Goal: Communication & Community: Answer question/provide support

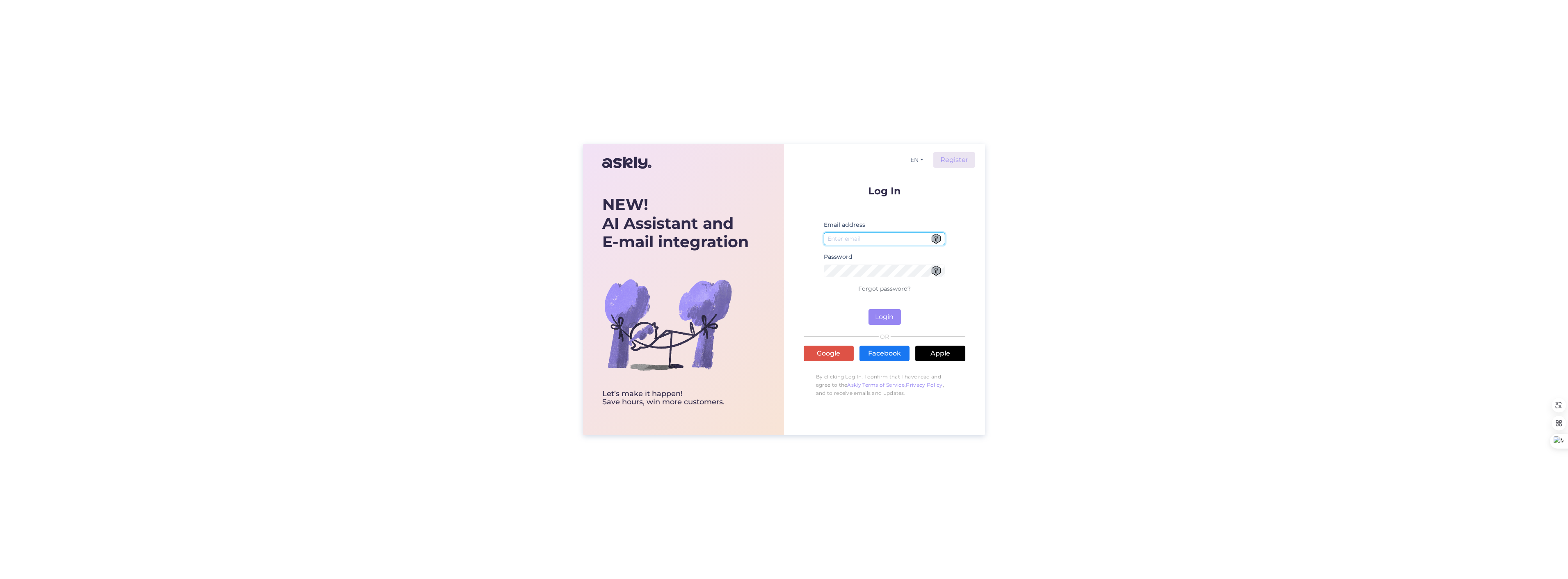
click at [867, 241] on input "email" at bounding box center [884, 238] width 122 height 13
type input "[EMAIL_ADDRESS][DOMAIN_NAME]"
click at [886, 318] on button "Login" at bounding box center [884, 317] width 32 height 16
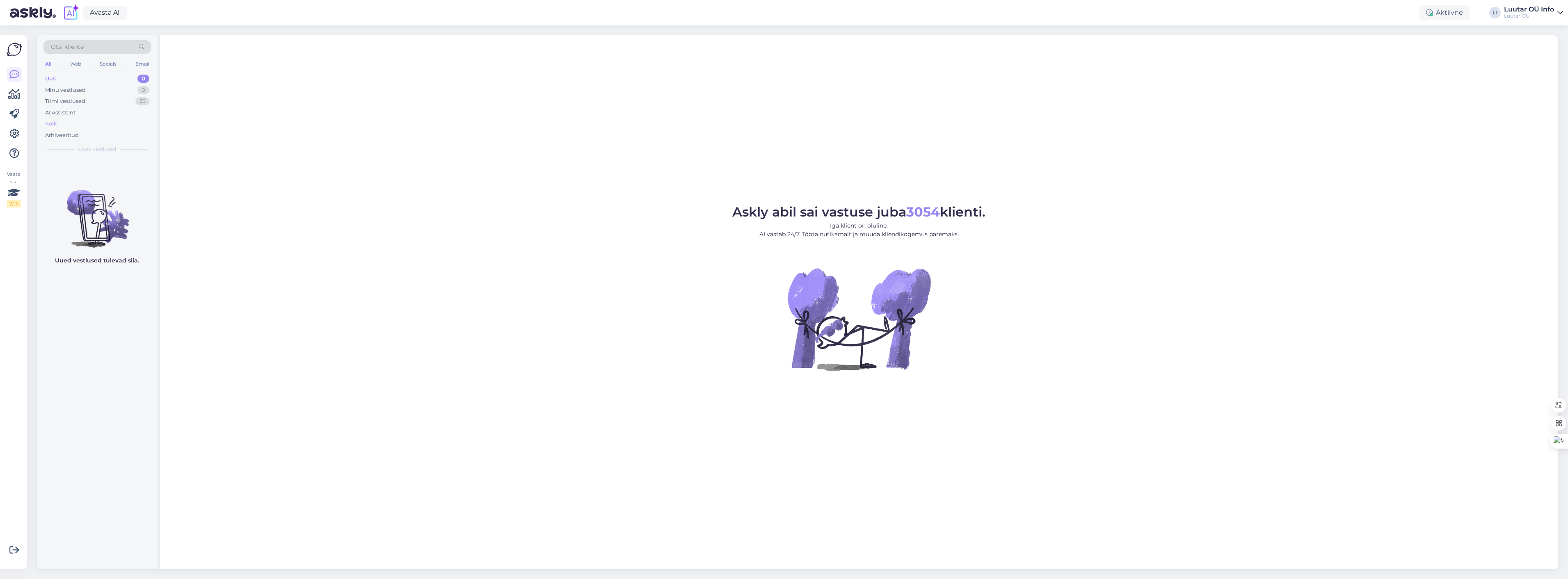
click at [54, 124] on div "Kõik" at bounding box center [51, 123] width 12 height 8
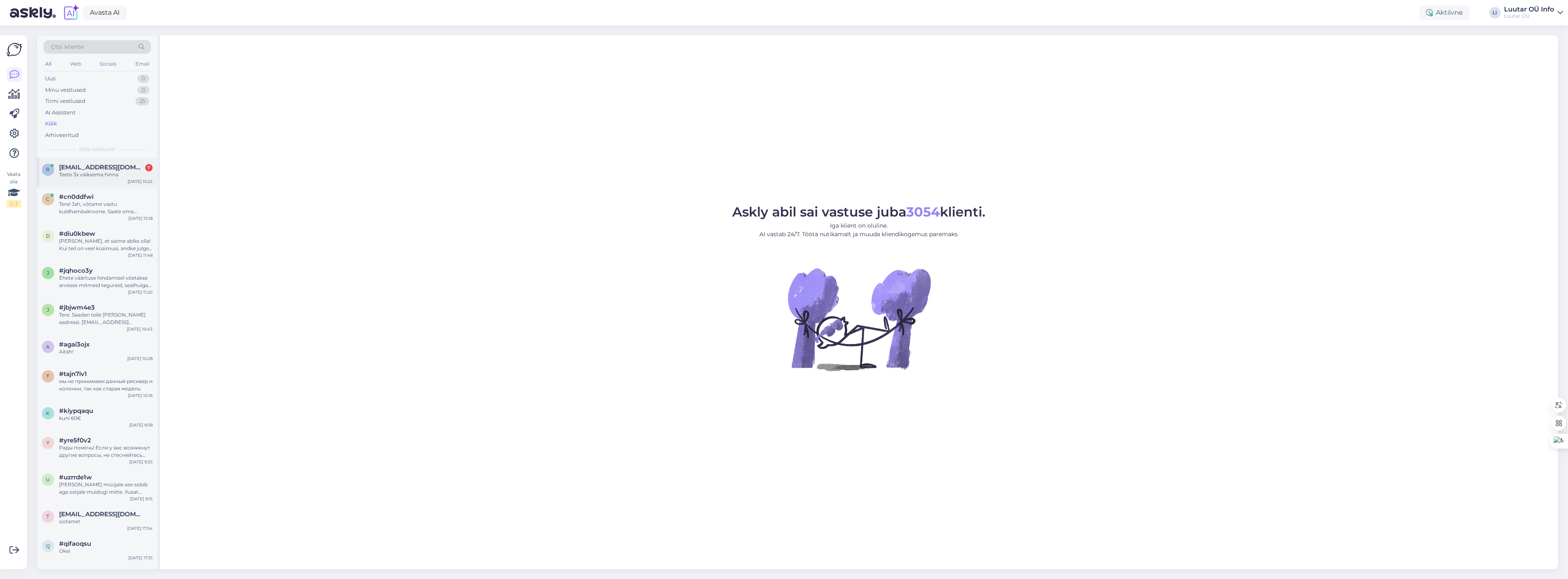
click at [115, 182] on div "r [EMAIL_ADDRESS][DOMAIN_NAME] 7 Teete 3x väiksema hinna [DATE] 15:22" at bounding box center [97, 172] width 121 height 30
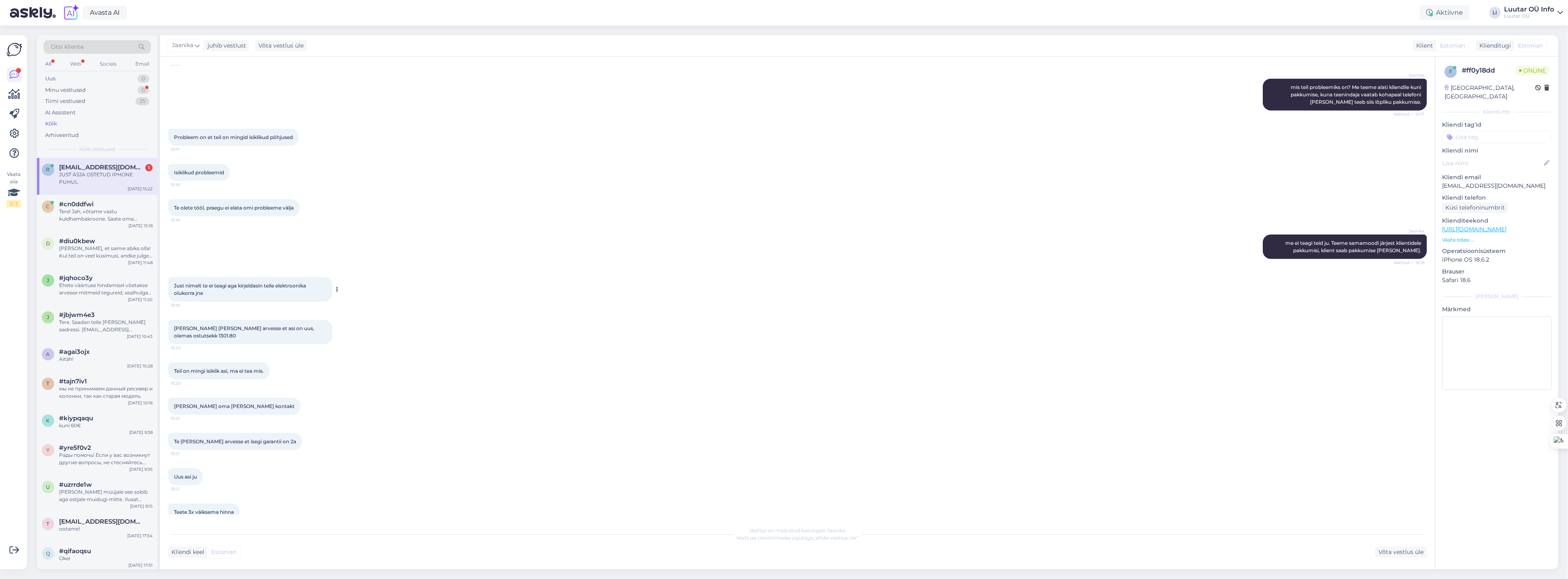
scroll to position [2491, 0]
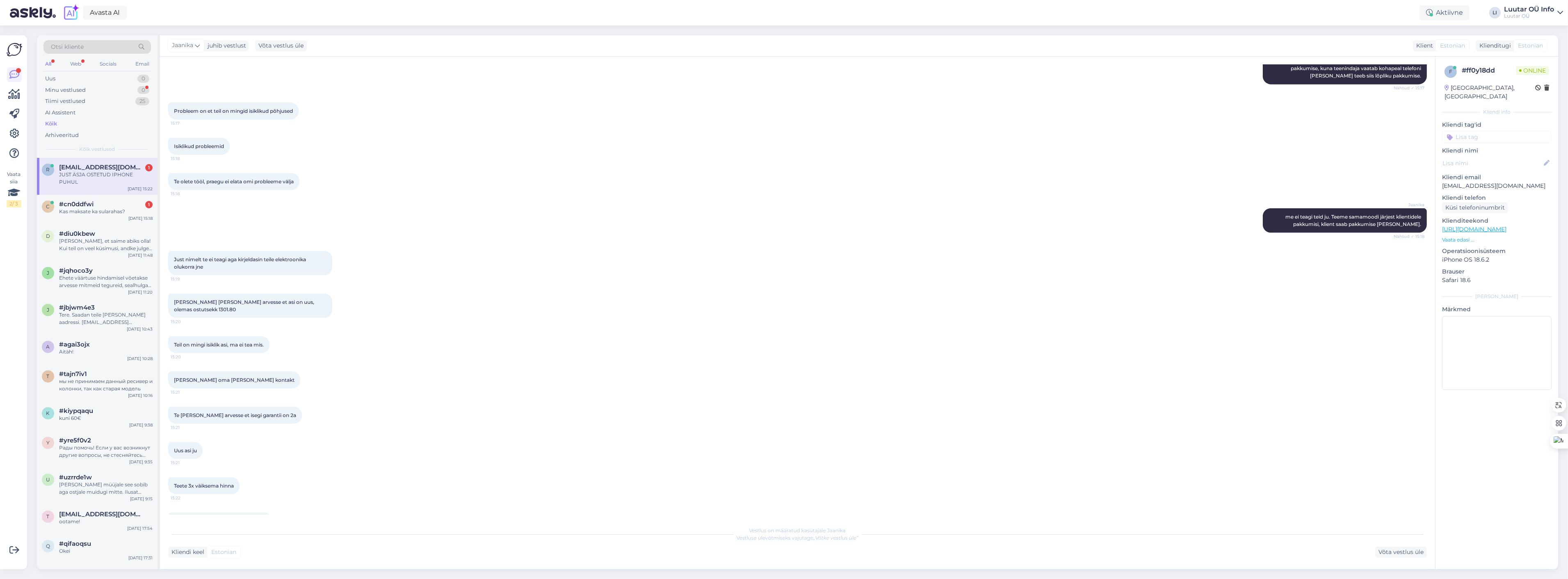
click at [1486, 68] on div "# ff0y18dd" at bounding box center [1488, 71] width 54 height 10
click at [1500, 68] on div "# ff0y18dd" at bounding box center [1488, 71] width 54 height 10
click at [253, 512] on div "JUST ÄSJA OSTETUD IPHONE PUHUL 15:23" at bounding box center [220, 521] width 104 height 17
click at [252, 518] on span "JUST ÄSJA OSTETUD IPHONE PUHUL" at bounding box center [220, 521] width 93 height 6
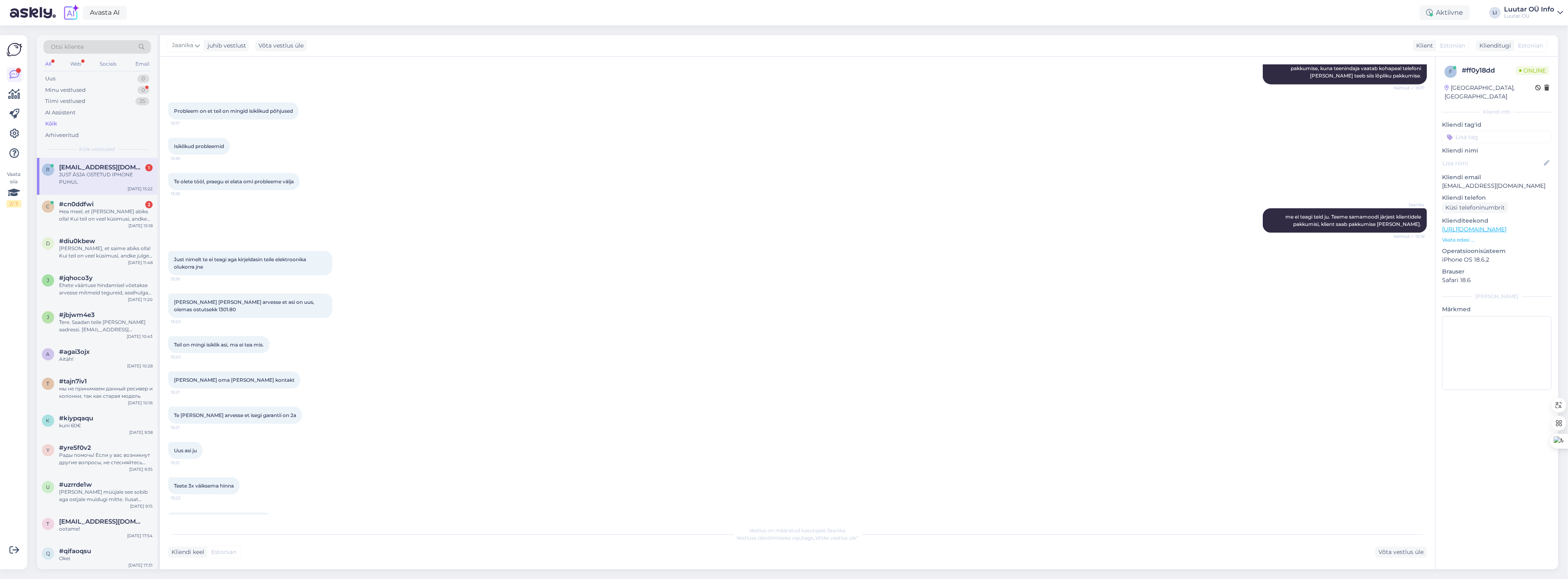
click at [252, 518] on span "JUST ÄSJA OSTETUD IPHONE PUHUL" at bounding box center [220, 521] width 93 height 6
click at [334, 477] on div "Teete 3x väiksema hinna 15:22" at bounding box center [797, 486] width 1259 height 35
drag, startPoint x: 267, startPoint y: 494, endPoint x: 173, endPoint y: 499, distance: 94.1
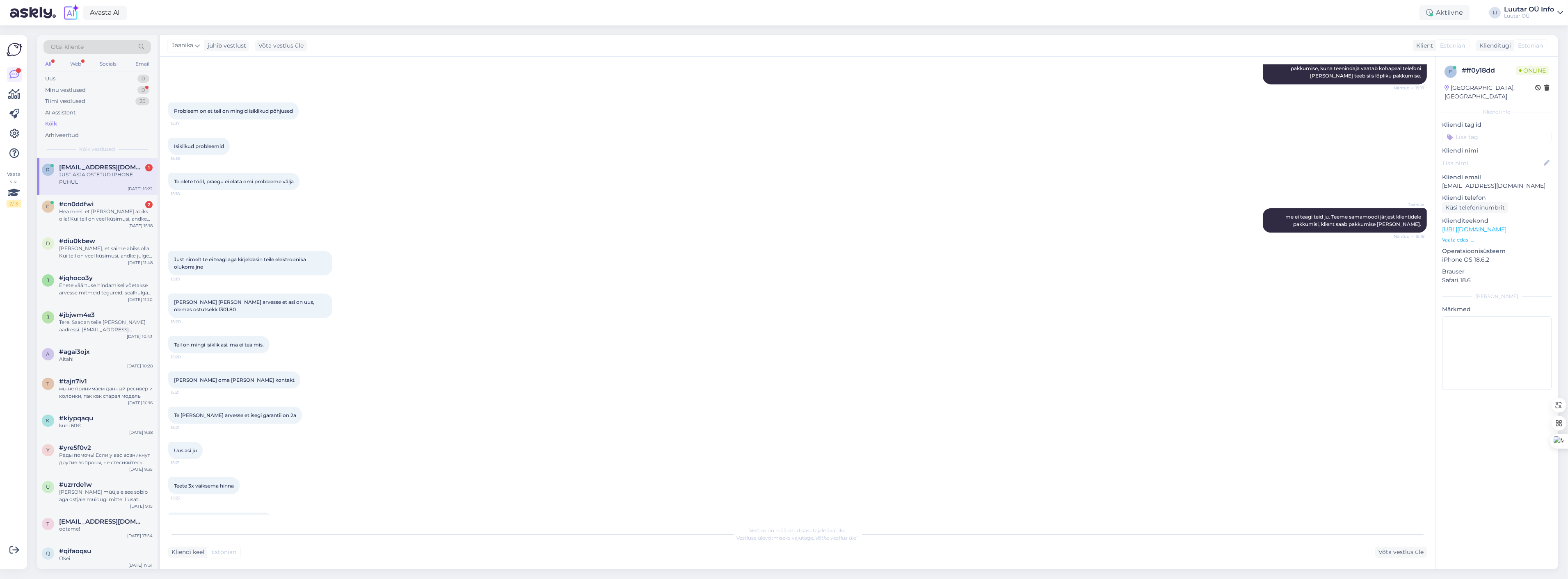
click at [173, 512] on div "JUST ÄSJA OSTETUD IPHONE PUHUL 15:23" at bounding box center [220, 521] width 104 height 17
click at [224, 482] on span "Teete 3x väiksema hinna" at bounding box center [204, 485] width 60 height 6
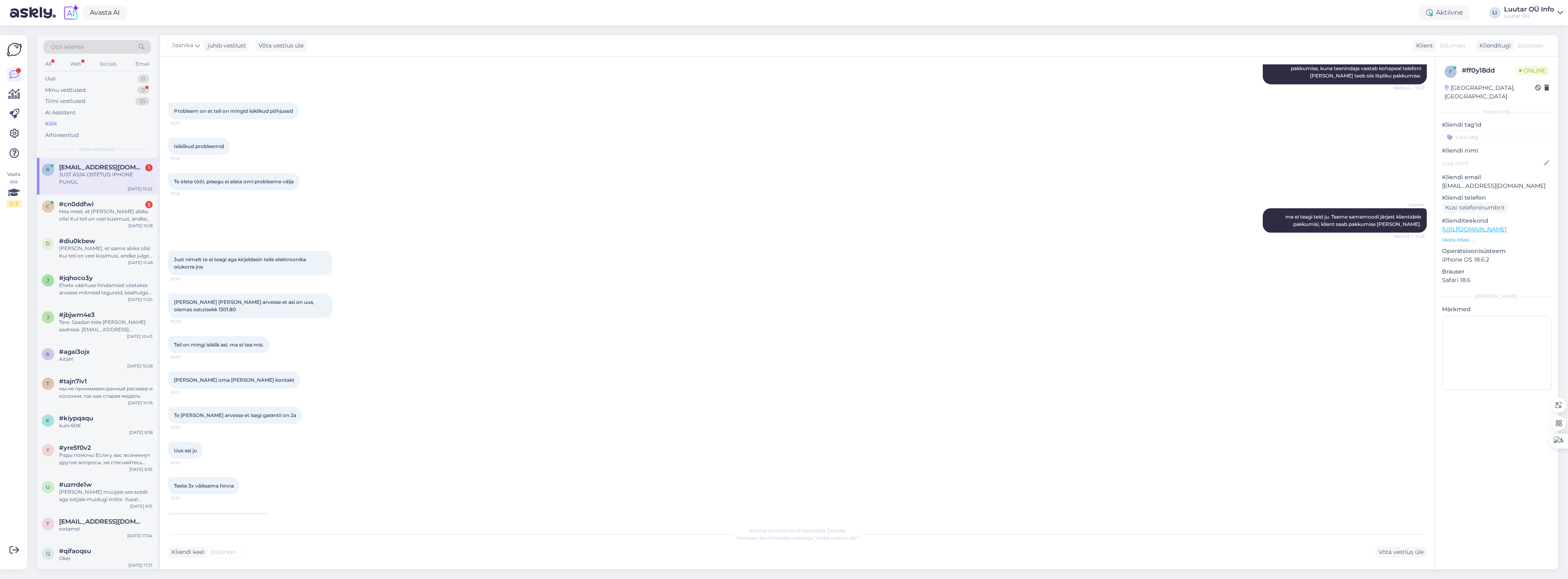
click at [487, 440] on div "Uus asi ju 15:21" at bounding box center [797, 451] width 1259 height 35
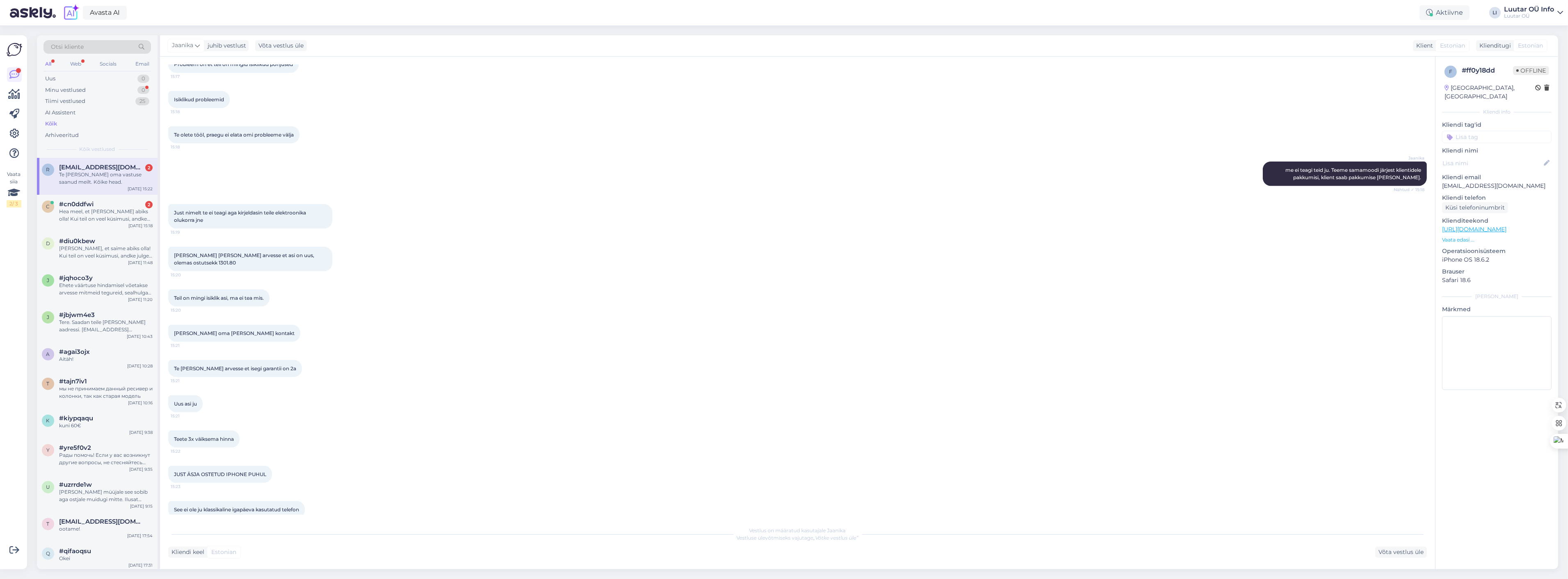
scroll to position [2515, 0]
